Goal: Information Seeking & Learning: Learn about a topic

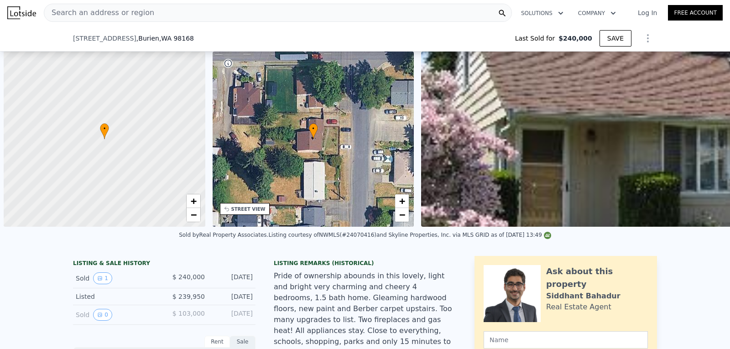
scroll to position [0, 4]
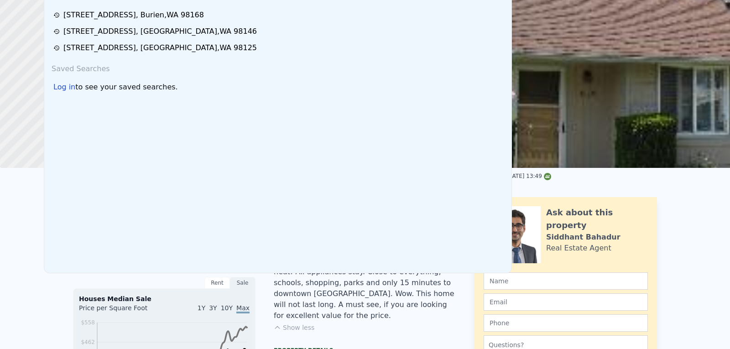
type input "$ 570,000"
type input "$ 271,180"
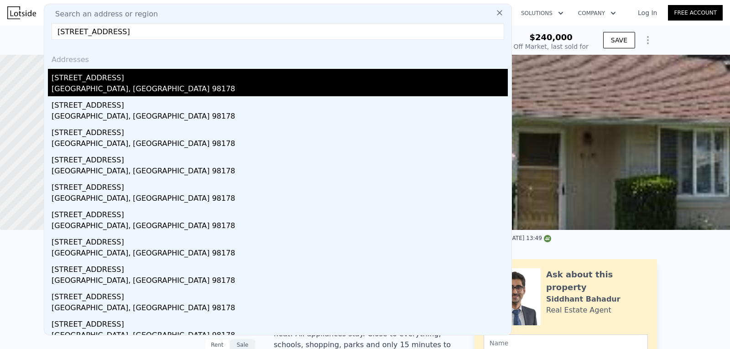
type input "[STREET_ADDRESS]"
click at [89, 82] on div "[STREET_ADDRESS]" at bounding box center [280, 76] width 456 height 15
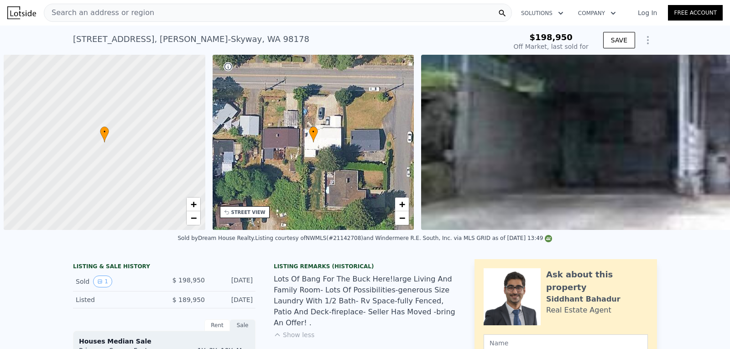
scroll to position [0, 4]
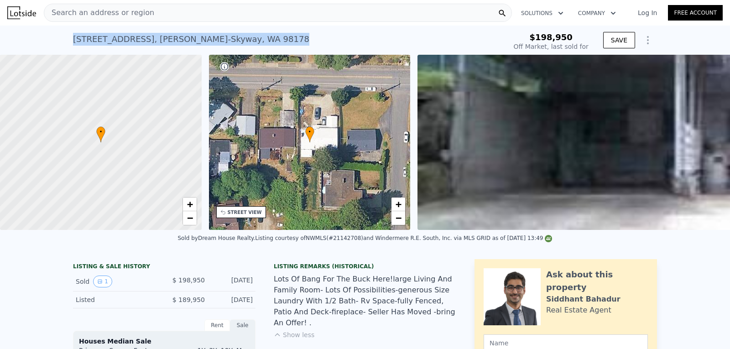
drag, startPoint x: 68, startPoint y: 39, endPoint x: 248, endPoint y: 36, distance: 180.2
click at [248, 36] on div "[STREET_ADDRESS] Sold [DATE] for $198,950 $198,950 Off Market, last sold for SA…" at bounding box center [365, 40] width 730 height 29
copy div "[STREET_ADDRESS]"
type input "$ 705,000"
type input "$ 438,670"
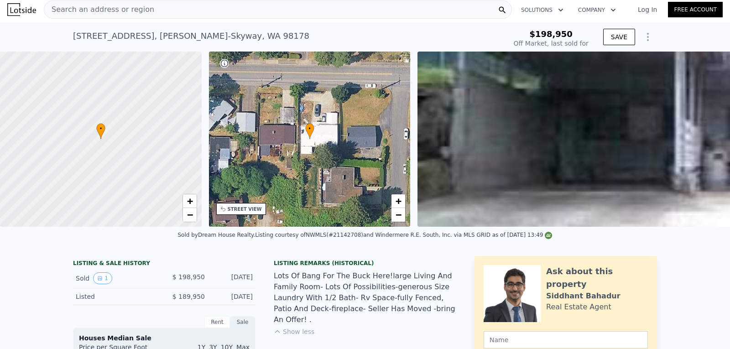
scroll to position [0, 0]
